Goal: Book appointment/travel/reservation

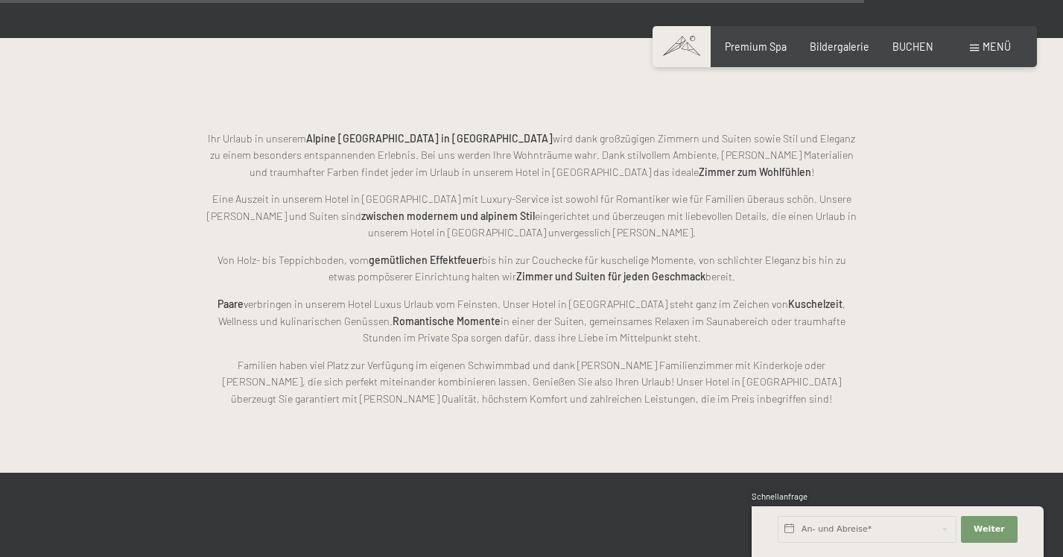
scroll to position [3382, 0]
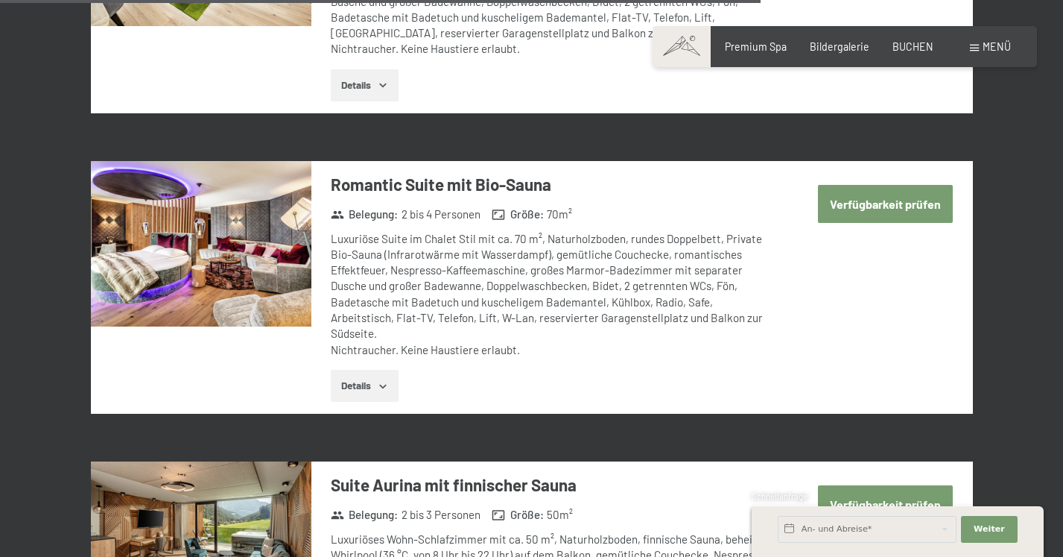
scroll to position [3545, 0]
click at [379, 380] on icon "button" at bounding box center [383, 386] width 12 height 12
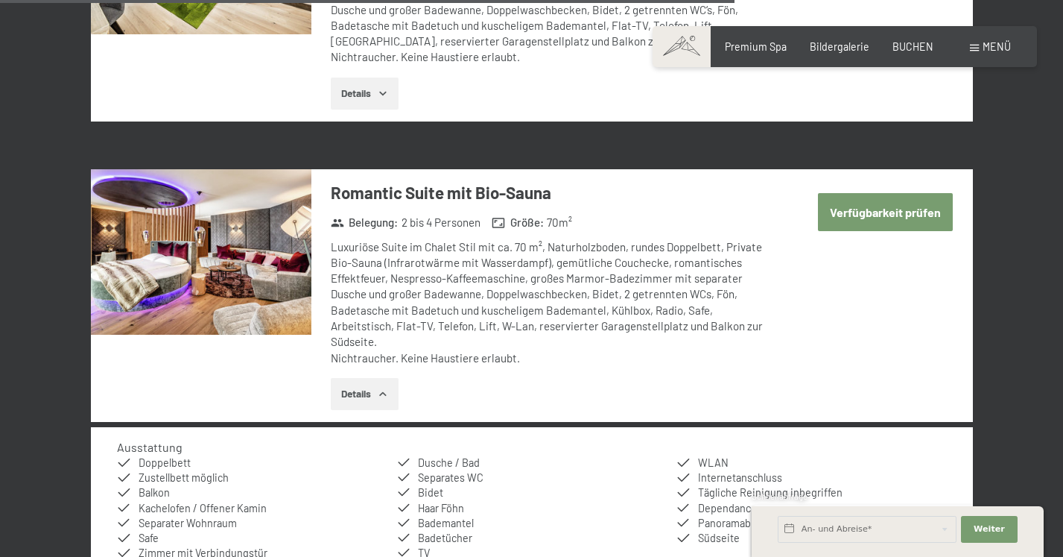
scroll to position [3532, 0]
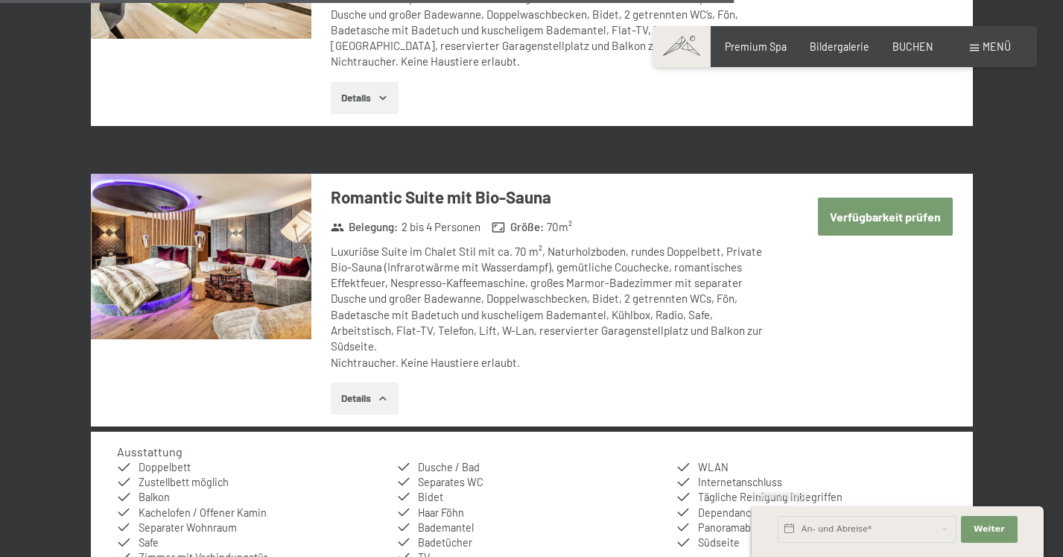
click at [871, 197] on button "Verfügbarkeit prüfen" at bounding box center [885, 216] width 135 height 38
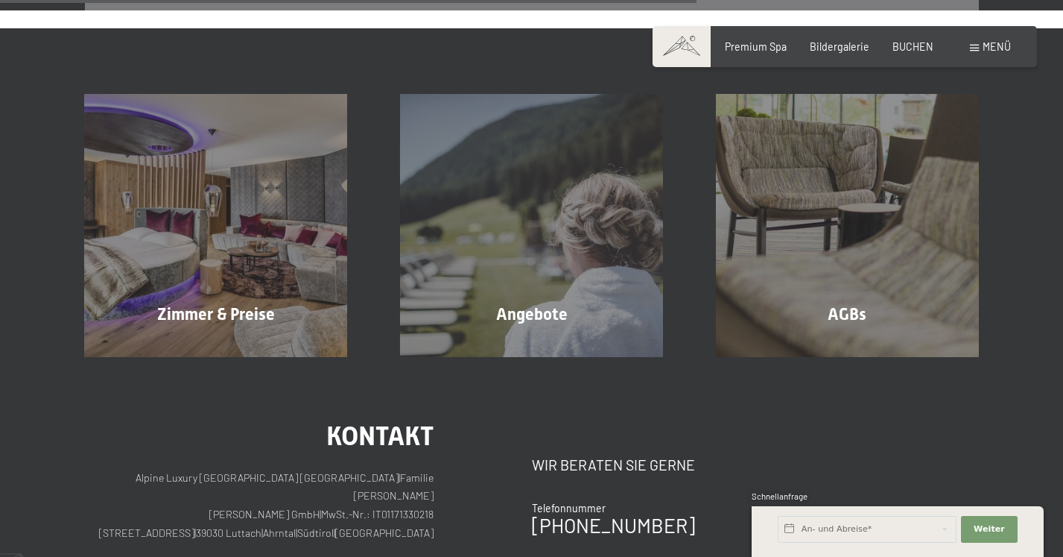
scroll to position [1035, 0]
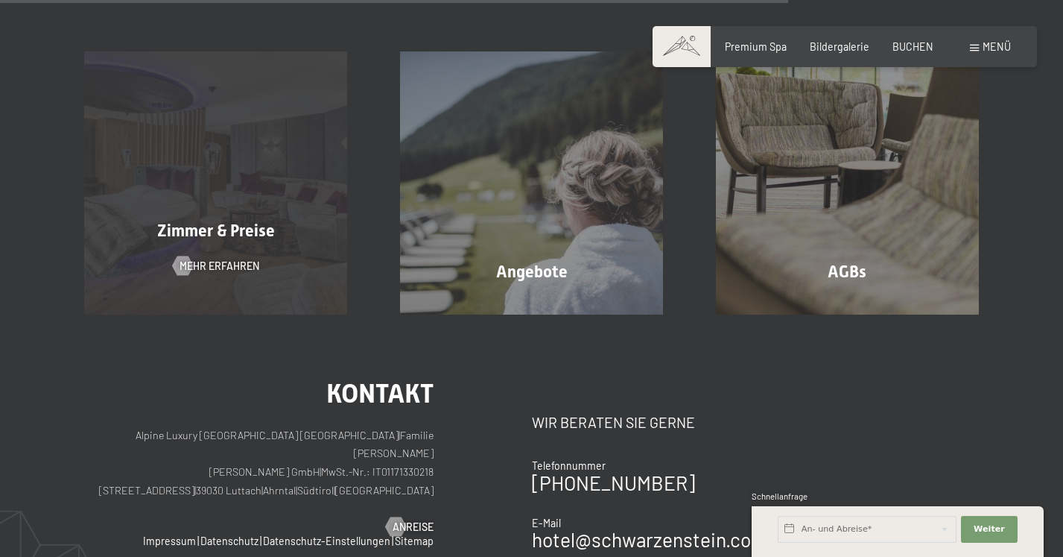
click at [239, 221] on span "Zimmer & Preise" at bounding box center [216, 230] width 118 height 19
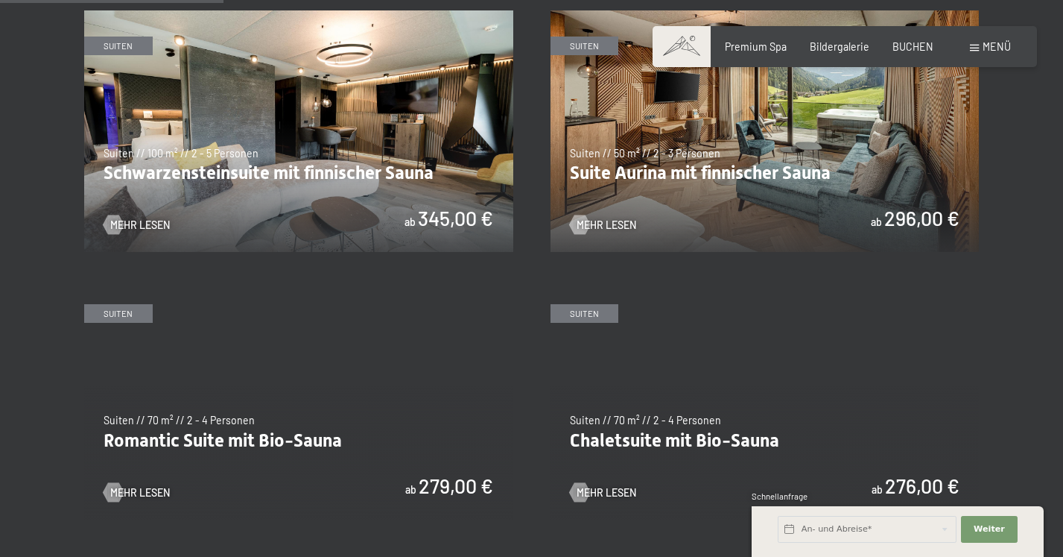
scroll to position [883, 0]
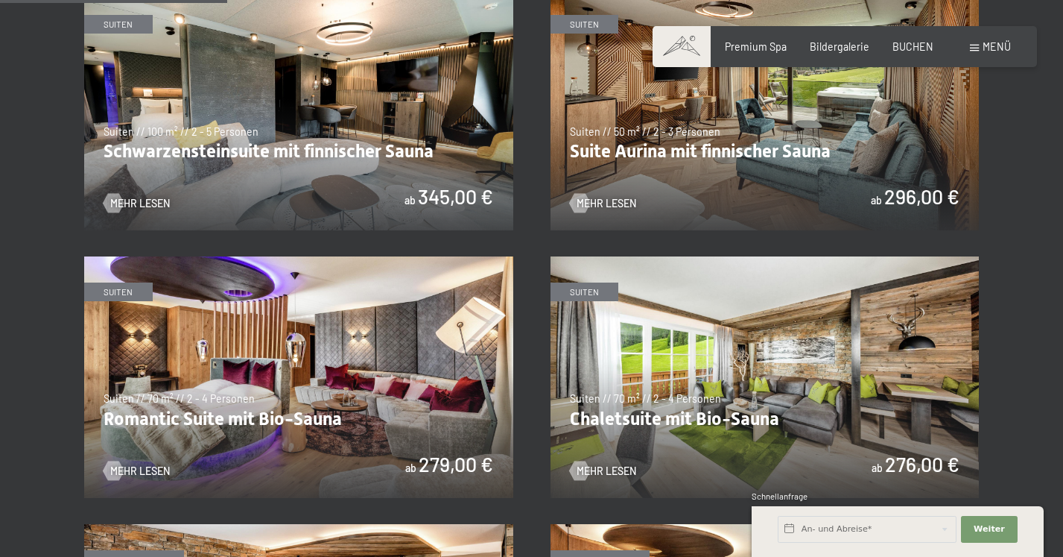
click at [276, 437] on img at bounding box center [298, 376] width 429 height 241
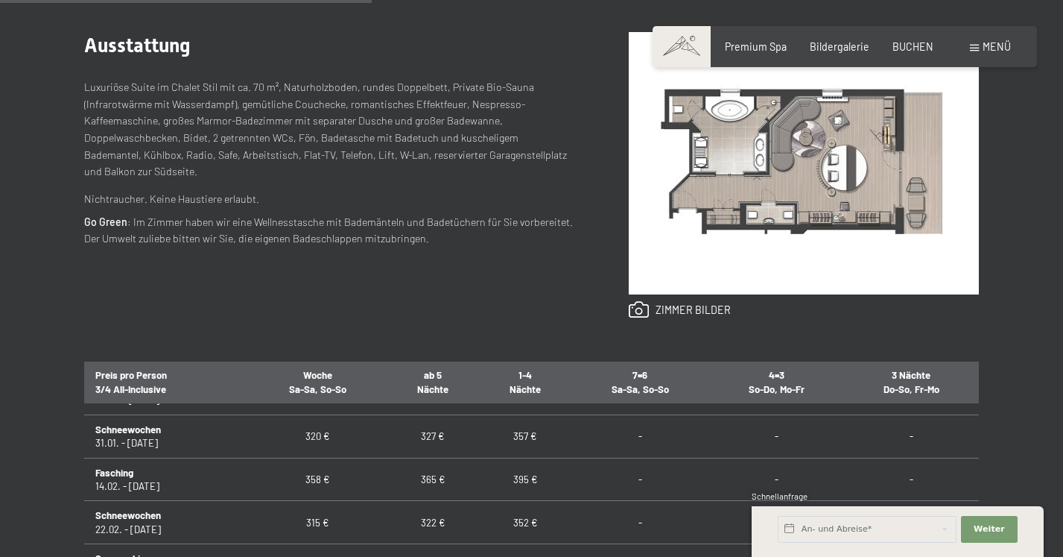
scroll to position [595, 0]
